Goal: Task Accomplishment & Management: Use online tool/utility

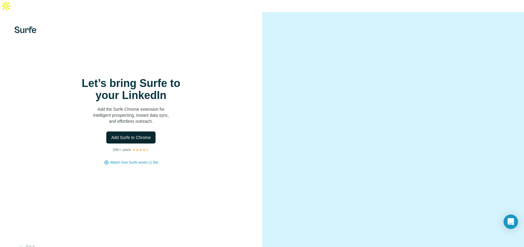
click at [125, 140] on button "Add Surfe to Chrome" at bounding box center [130, 137] width 49 height 12
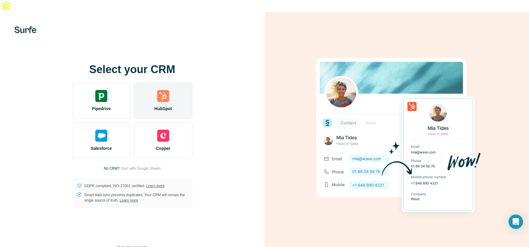
click at [170, 90] on div "HubSpot" at bounding box center [163, 101] width 58 height 36
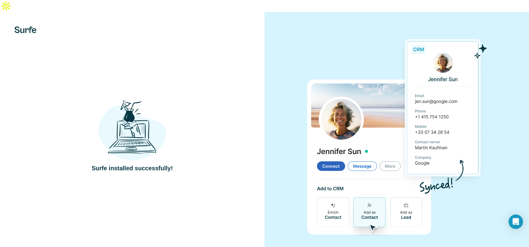
click at [349, 27] on div at bounding box center [396, 135] width 264 height 247
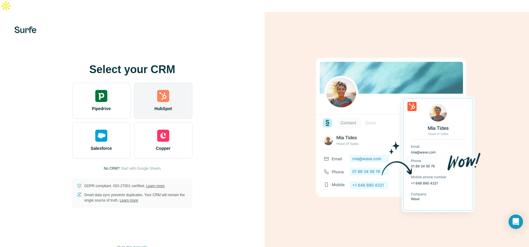
click at [173, 90] on div "HubSpot" at bounding box center [163, 101] width 58 height 36
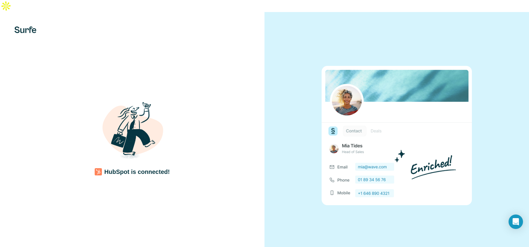
click at [181, 105] on div "HubSpot is connected!" at bounding box center [132, 135] width 240 height 81
click at [232, 100] on div "HubSpot is connected!" at bounding box center [132, 135] width 240 height 81
click at [191, 130] on div "HubSpot is connected!" at bounding box center [132, 135] width 240 height 81
click at [226, 132] on div "HubSpot is connected!" at bounding box center [132, 135] width 240 height 81
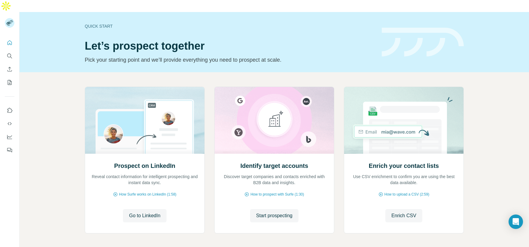
drag, startPoint x: 50, startPoint y: 129, endPoint x: 72, endPoint y: 149, distance: 29.8
click at [50, 129] on div "Prospect on LinkedIn Reveal contact information for intelligent prospecting and…" at bounding box center [274, 171] width 509 height 199
click at [146, 212] on span "Go to LinkedIn" at bounding box center [144, 215] width 31 height 7
click at [141, 191] on span "How Surfe works on LinkedIn (1:58)" at bounding box center [147, 193] width 57 height 5
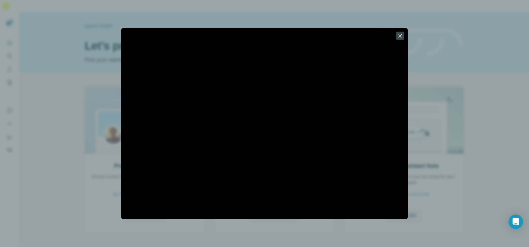
click at [428, 33] on div at bounding box center [264, 123] width 529 height 247
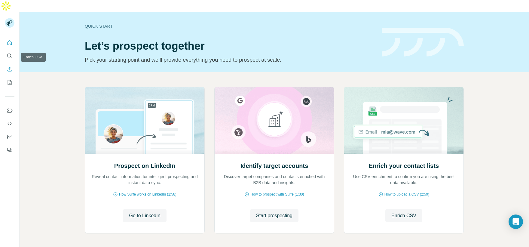
click at [7, 66] on icon "Enrich CSV" at bounding box center [10, 69] width 6 height 6
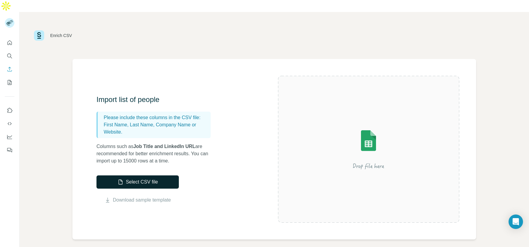
click at [135, 175] on button "Select CSV file" at bounding box center [137, 181] width 82 height 13
drag, startPoint x: 202, startPoint y: 218, endPoint x: 147, endPoint y: 214, distance: 55.4
click at [147, 214] on div "Import list of people Please include these columns in the CSV file: First Name,…" at bounding box center [273, 149] width 403 height 180
click at [145, 196] on link "Download sample template" at bounding box center [142, 199] width 58 height 7
click at [145, 175] on button "Select CSV file" at bounding box center [137, 181] width 82 height 13
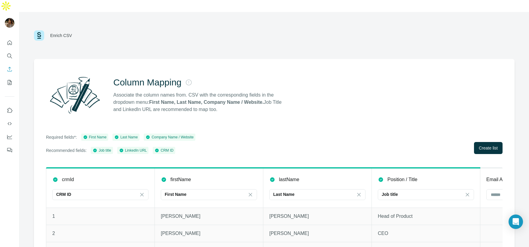
scroll to position [16, 0]
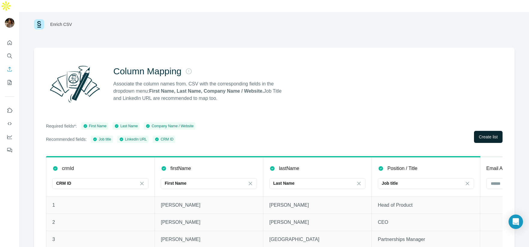
click at [482, 134] on span "Create list" at bounding box center [488, 137] width 19 height 6
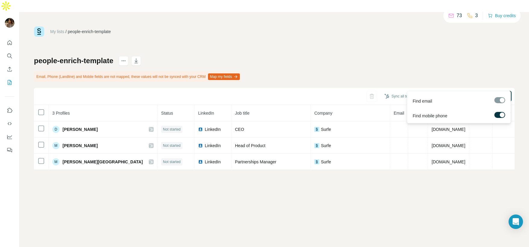
click at [339, 33] on div "My lists / people-enrich-template 73 3 Buy credits people-enrich-template Email…" at bounding box center [274, 97] width 480 height 143
click at [457, 16] on p "73" at bounding box center [458, 15] width 5 height 7
click at [475, 16] on p "3" at bounding box center [476, 15] width 3 height 7
click at [448, 13] on icon at bounding box center [451, 16] width 6 height 6
click at [449, 14] on icon at bounding box center [451, 16] width 6 height 6
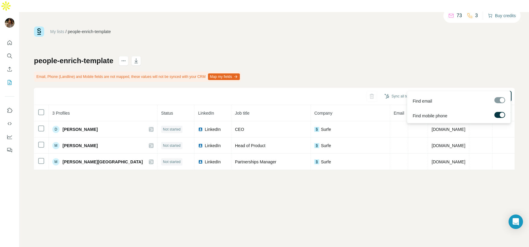
click at [497, 15] on button "Buy credits" at bounding box center [502, 15] width 28 height 8
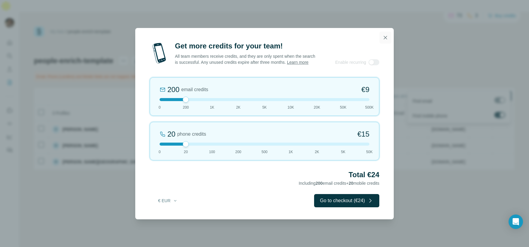
click at [386, 36] on icon "button" at bounding box center [385, 37] width 3 height 3
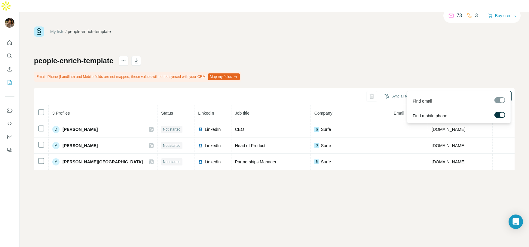
click at [452, 17] on div "73" at bounding box center [455, 15] width 14 height 7
click at [360, 39] on div "My lists / people-enrich-template 73 3 Buy credits people-enrich-template Email…" at bounding box center [274, 97] width 480 height 143
